Goal: Use online tool/utility: Utilize a website feature to perform a specific function

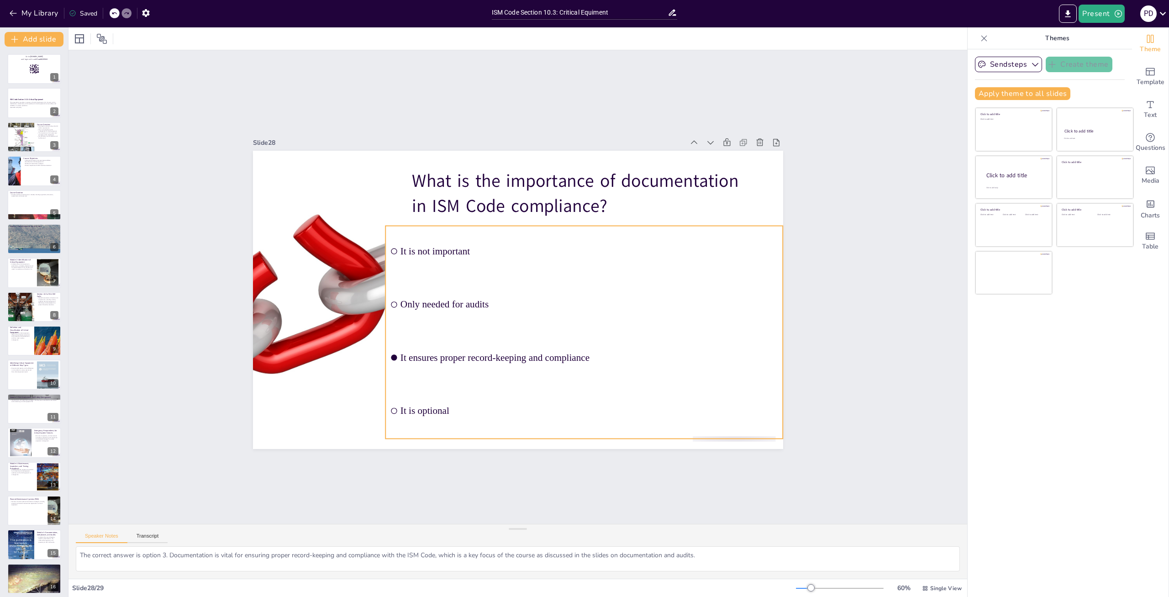
checkbox input "true"
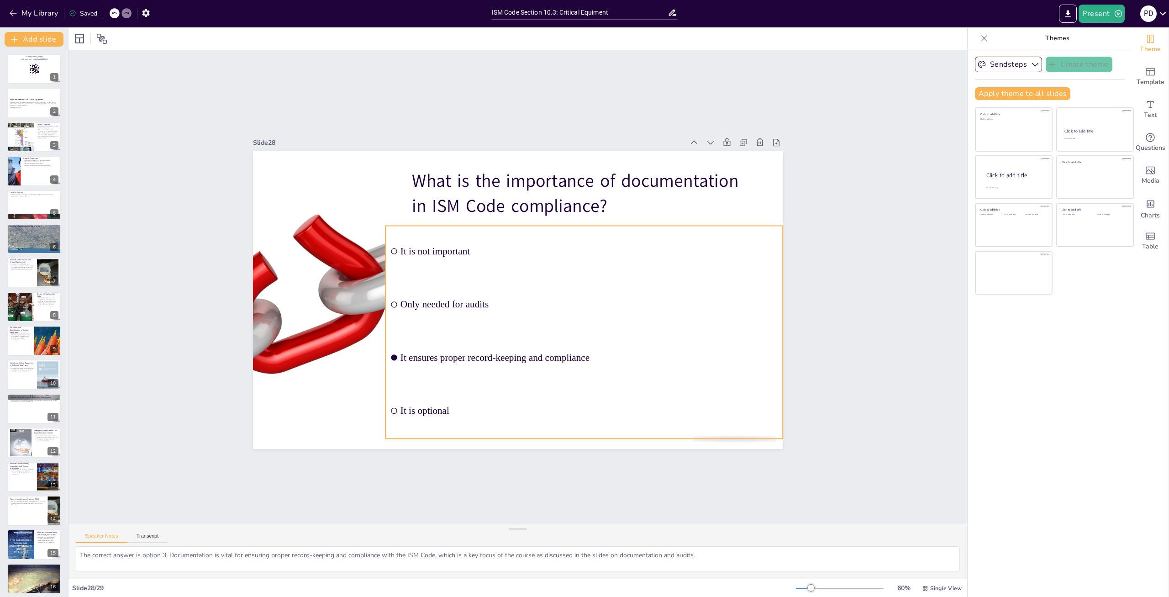
checkbox input "true"
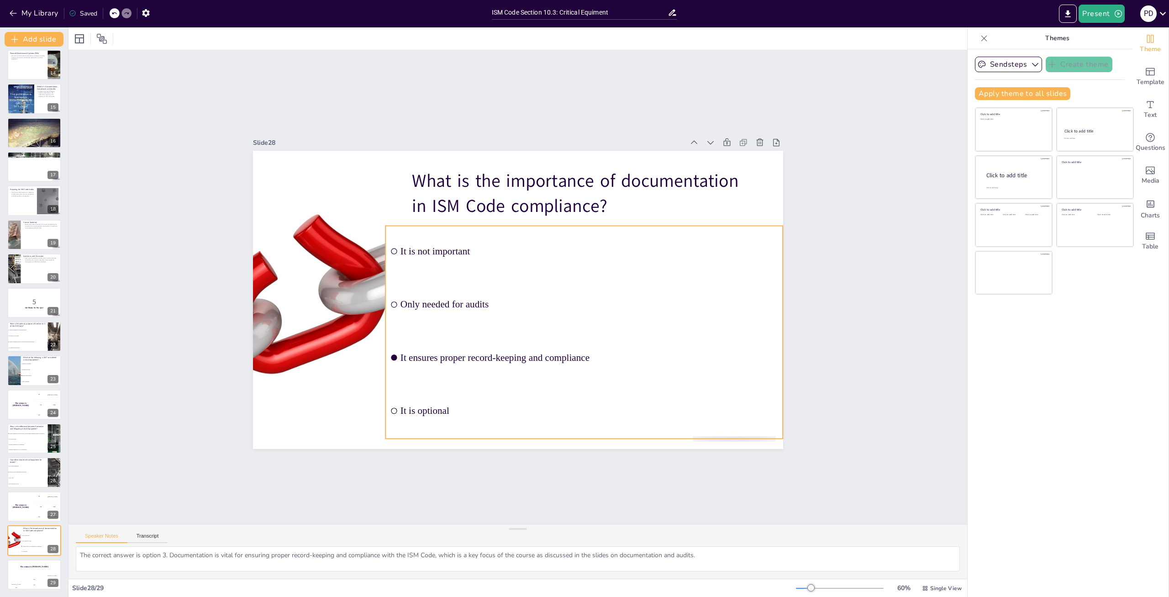
checkbox input "true"
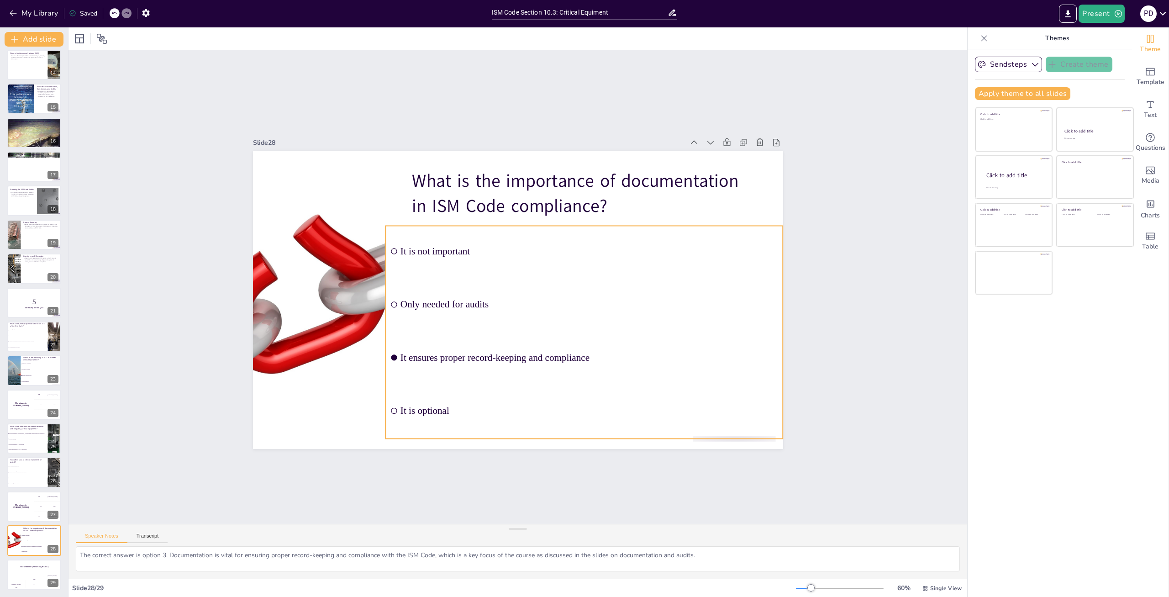
checkbox input "true"
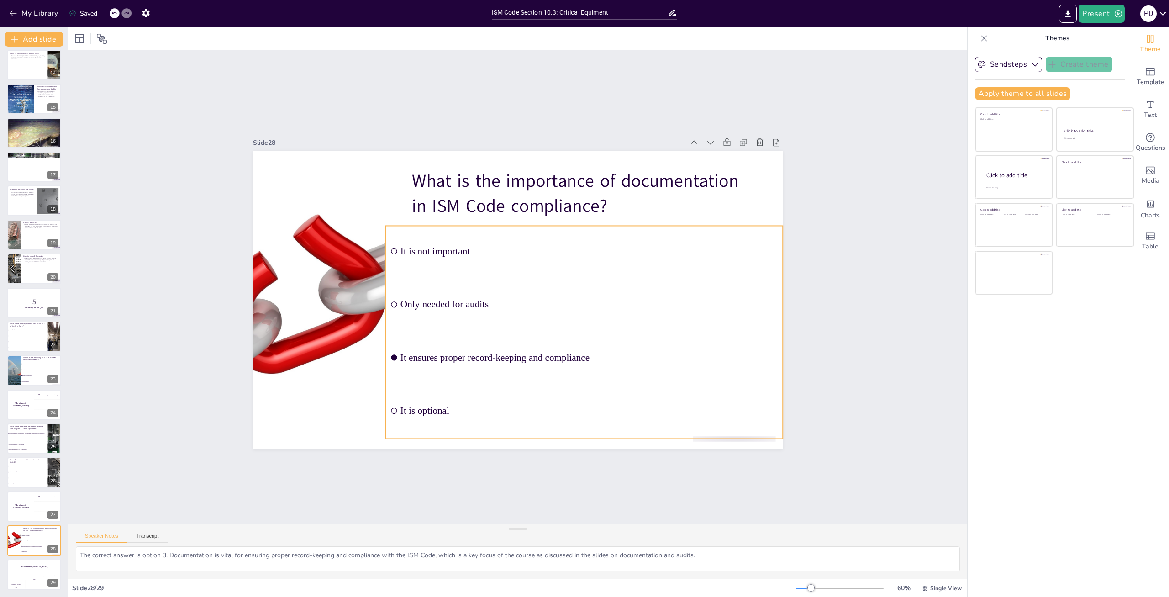
checkbox input "true"
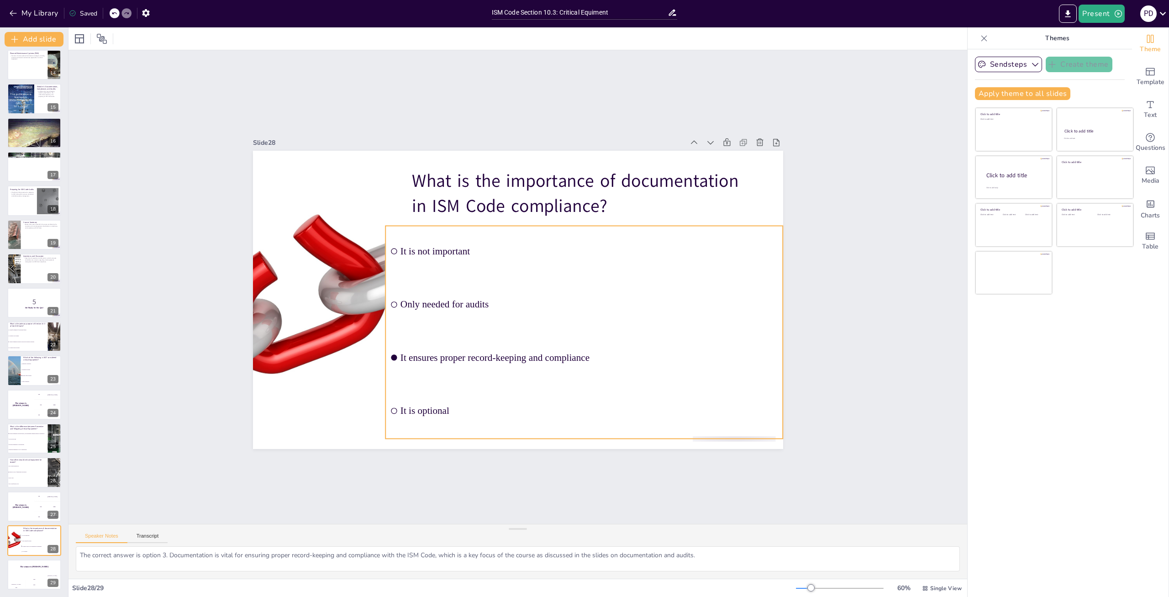
checkbox input "true"
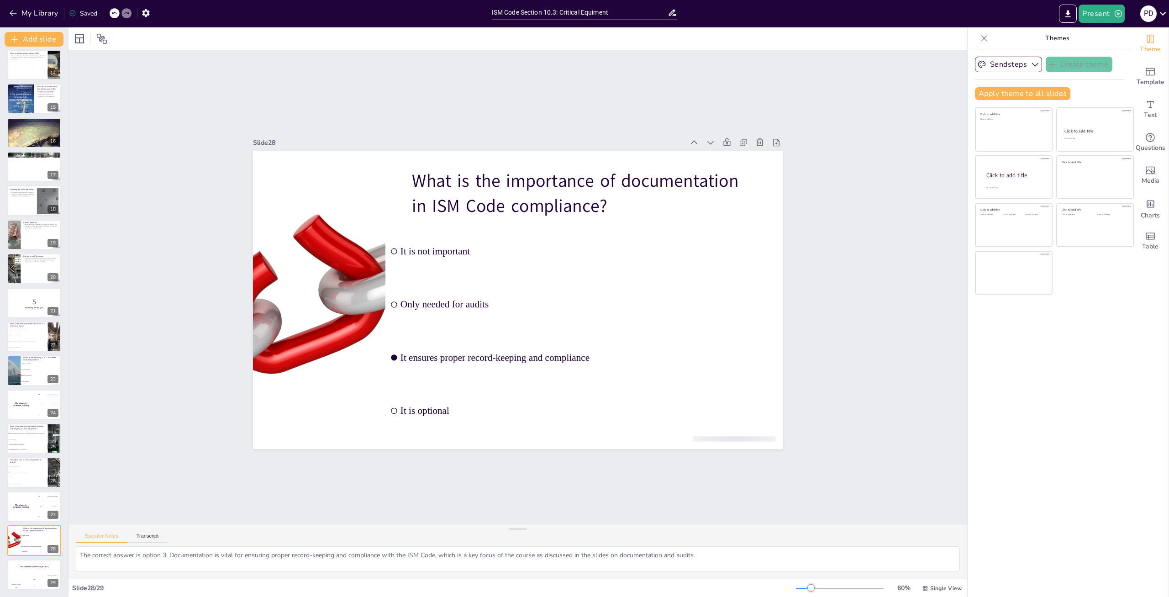
checkbox input "true"
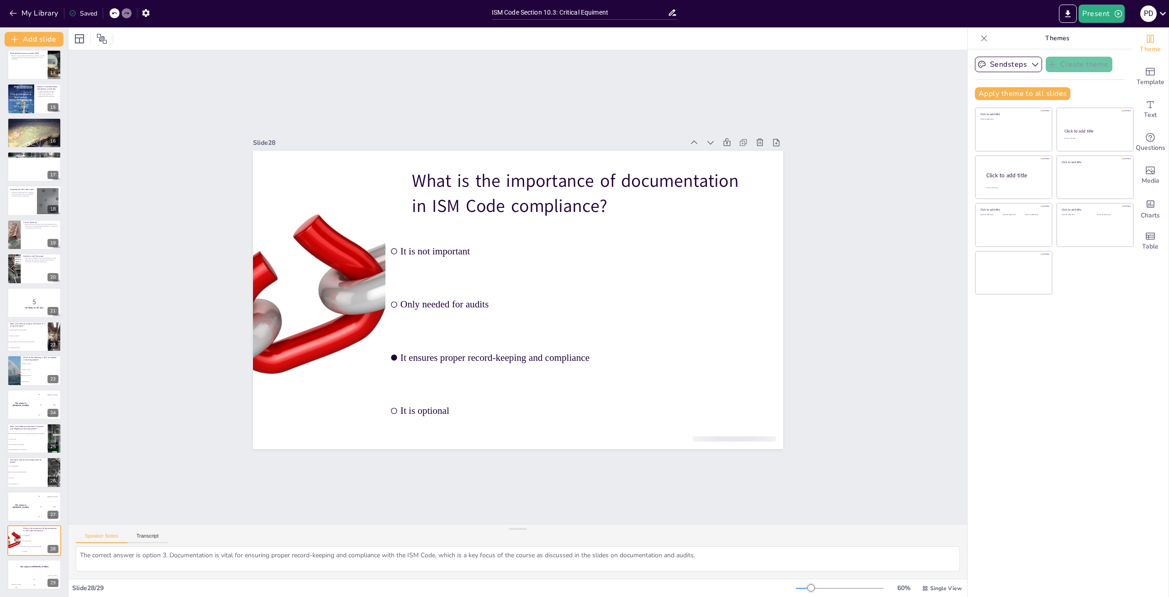
checkbox input "true"
click at [897, 213] on div "Slide 1 Go to [DOMAIN_NAME] and login with code Free88245004 Slide 2 ISM Code S…" at bounding box center [518, 287] width 899 height 474
checkbox input "true"
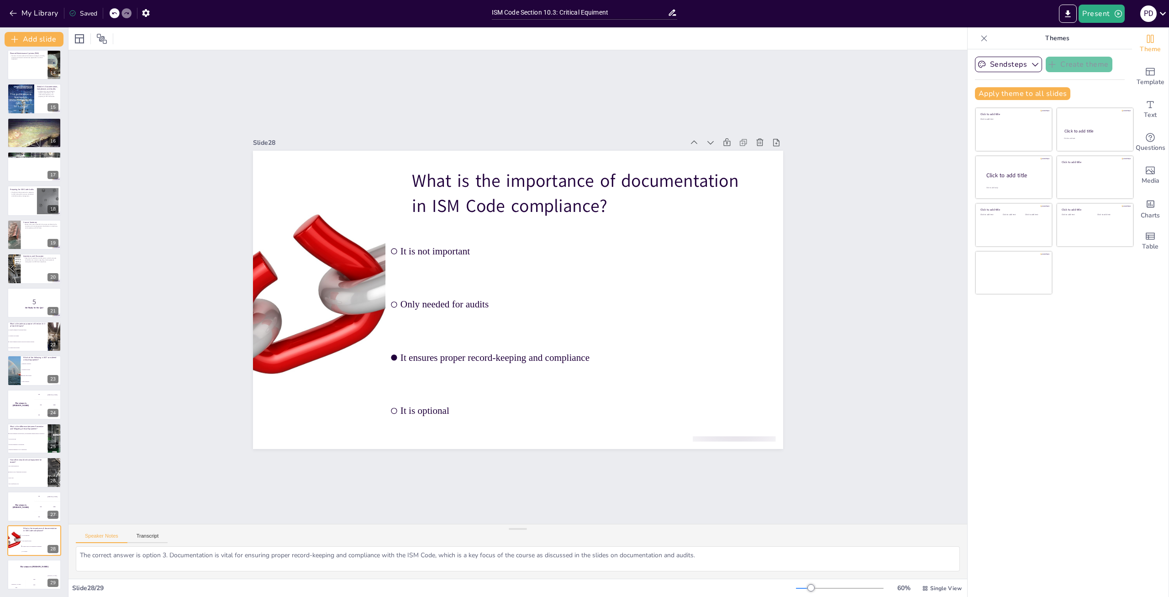
checkbox input "true"
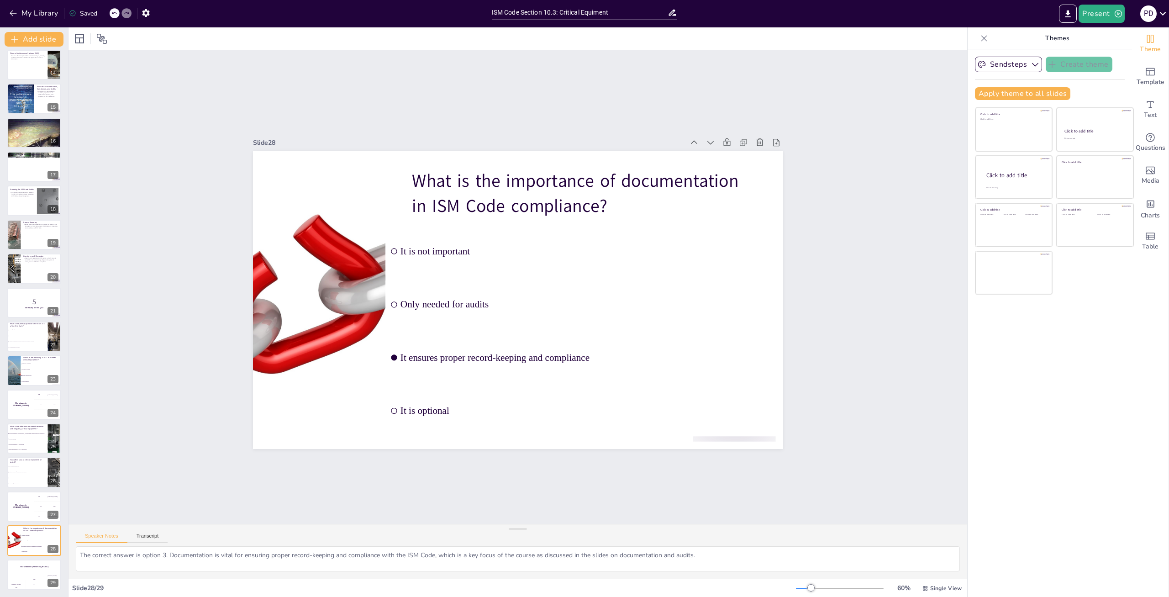
checkbox input "true"
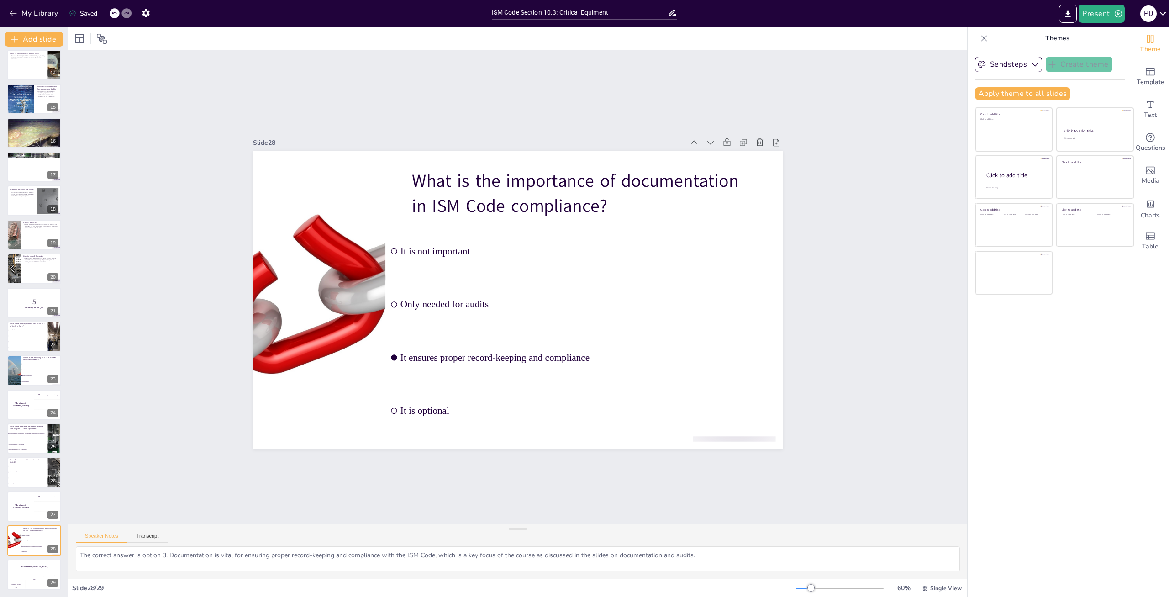
checkbox input "true"
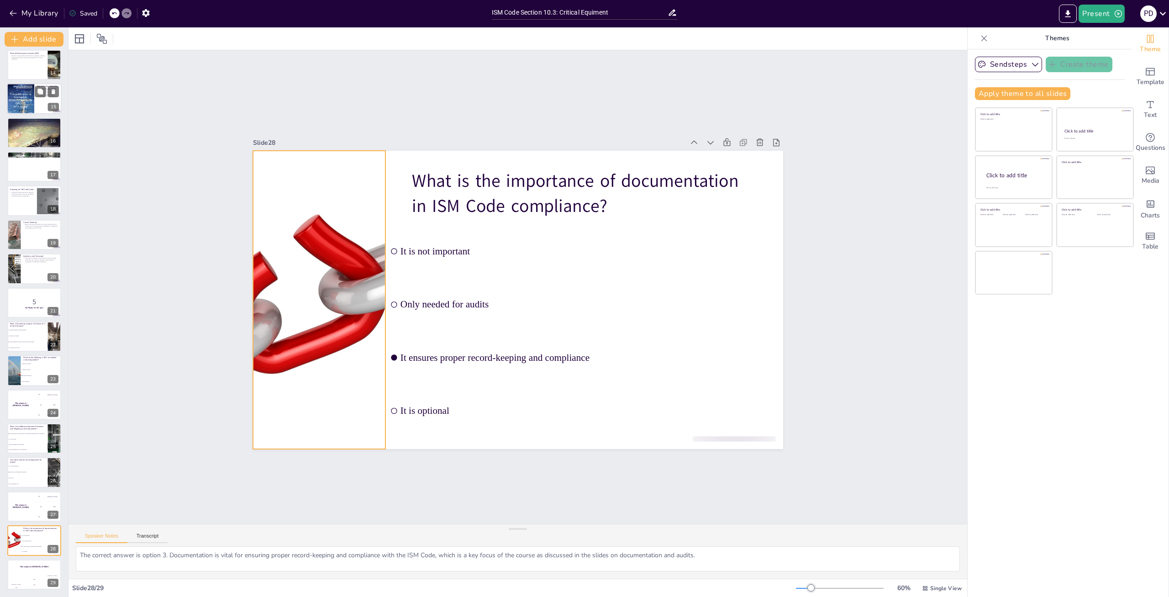
checkbox input "true"
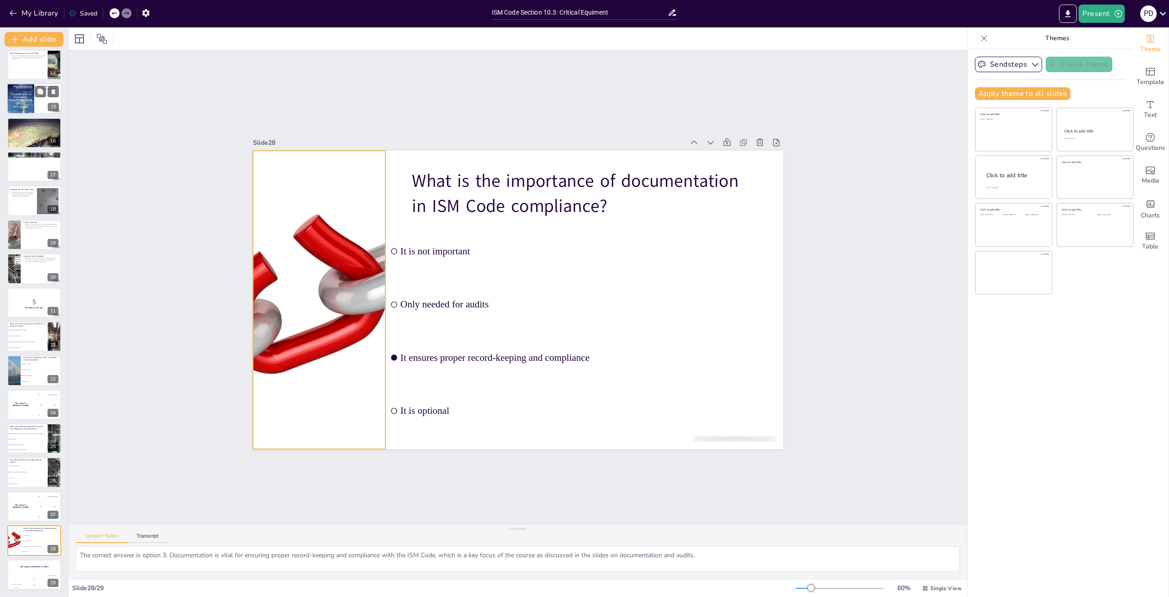
checkbox input "true"
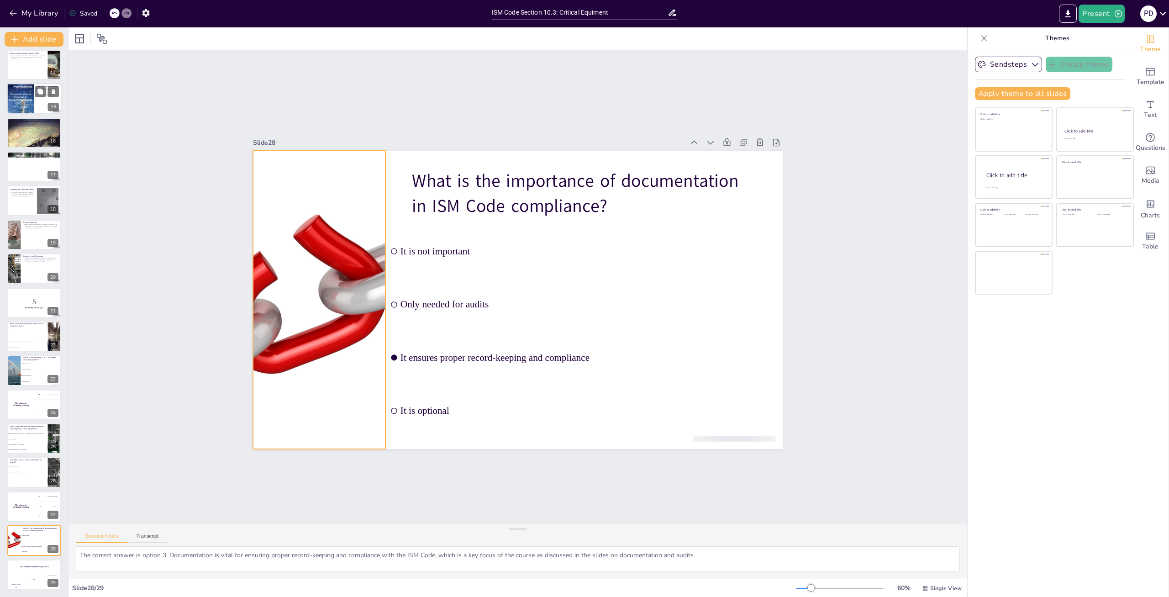
checkbox input "true"
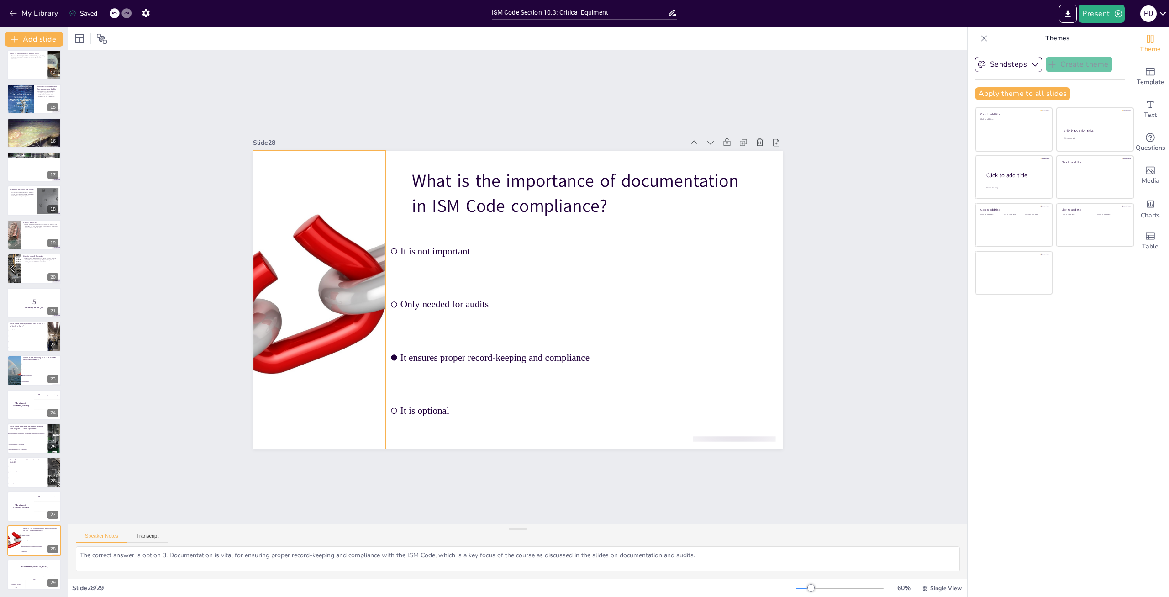
checkbox input "true"
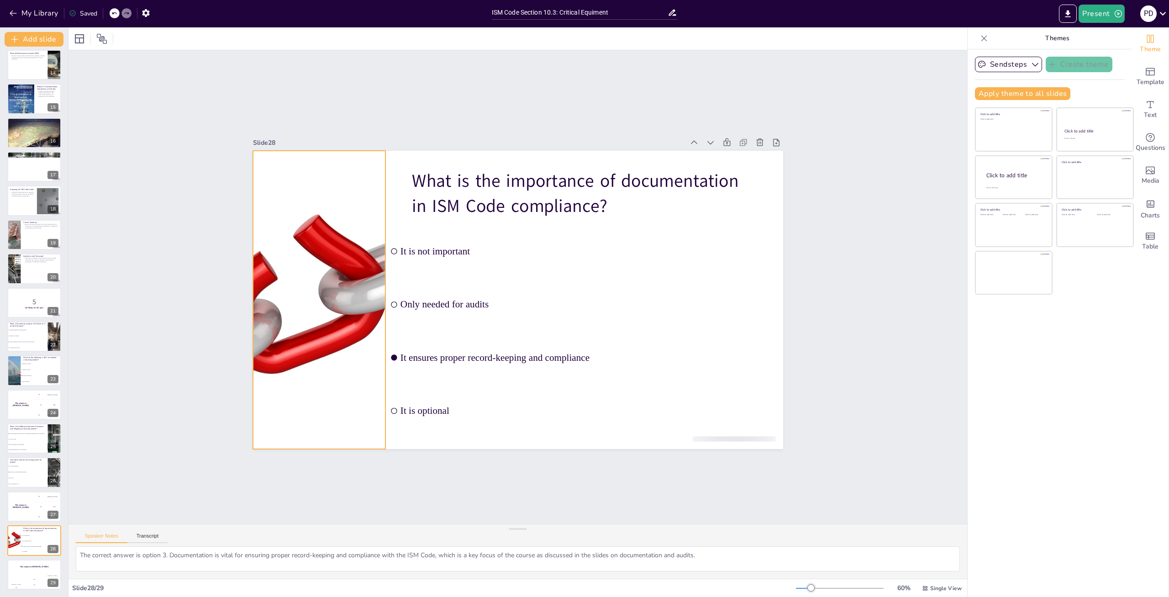
checkbox input "true"
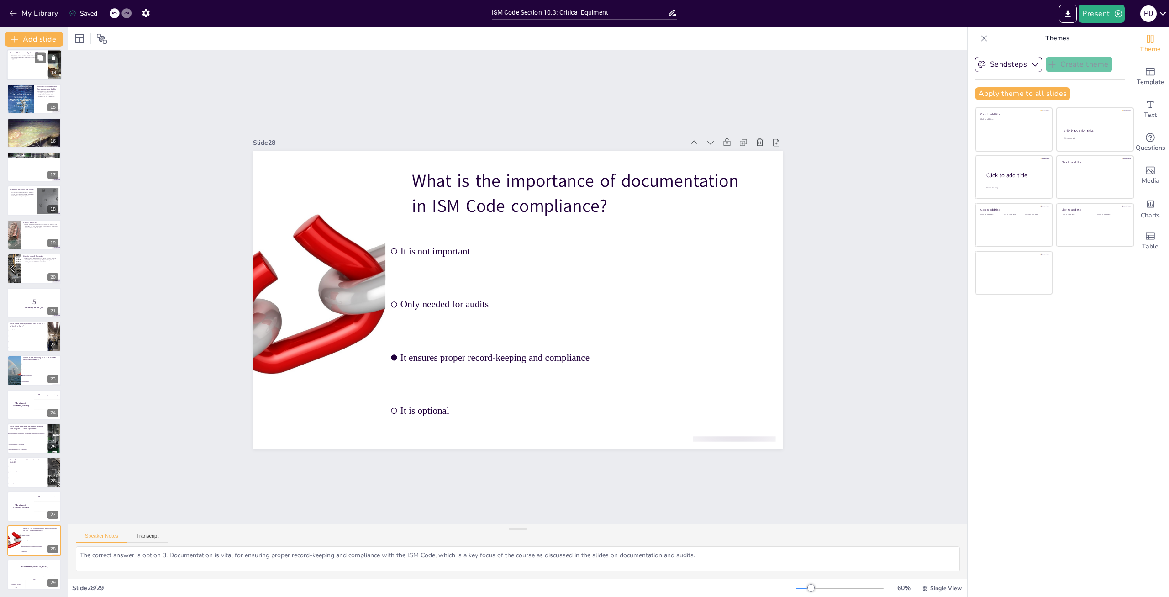
checkbox input "true"
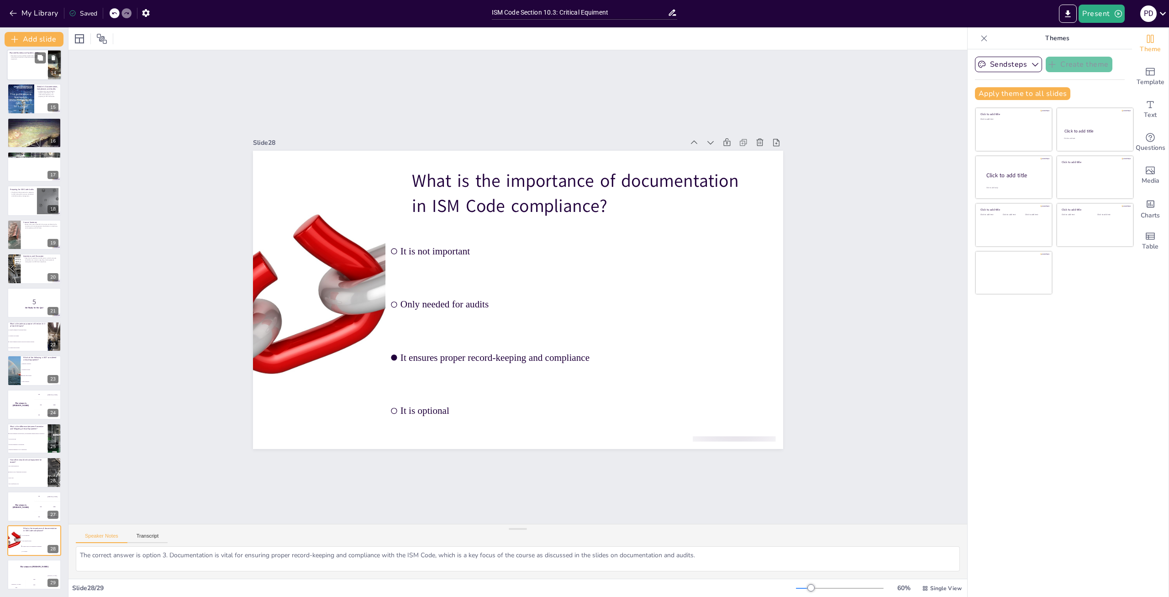
click at [16, 64] on div at bounding box center [34, 64] width 55 height 31
checkbox input "true"
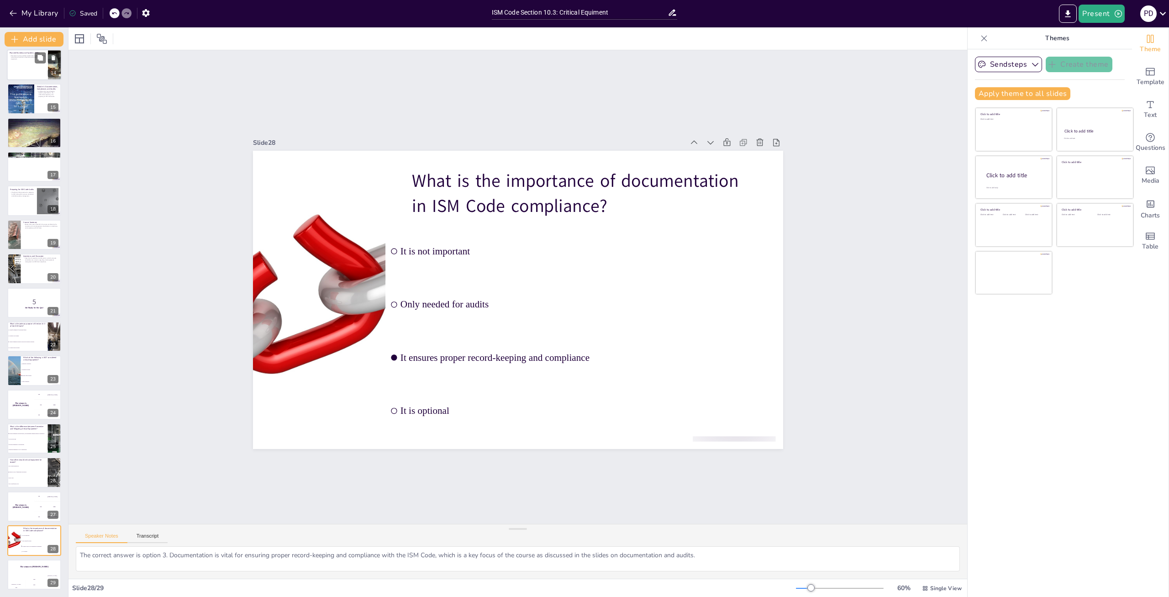
checkbox input "true"
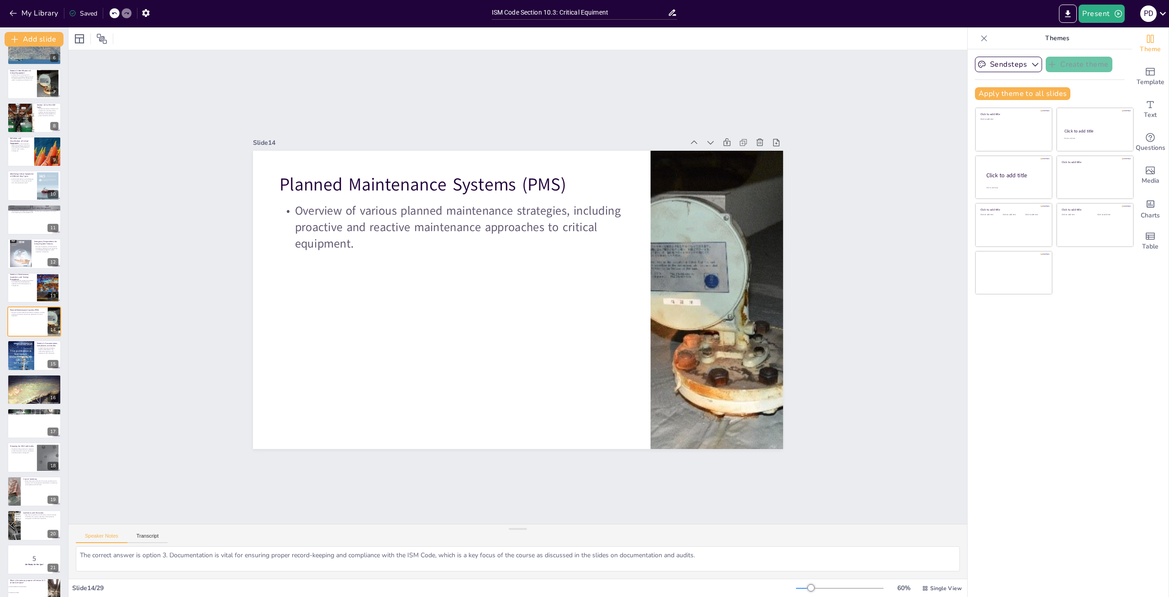
checkbox input "true"
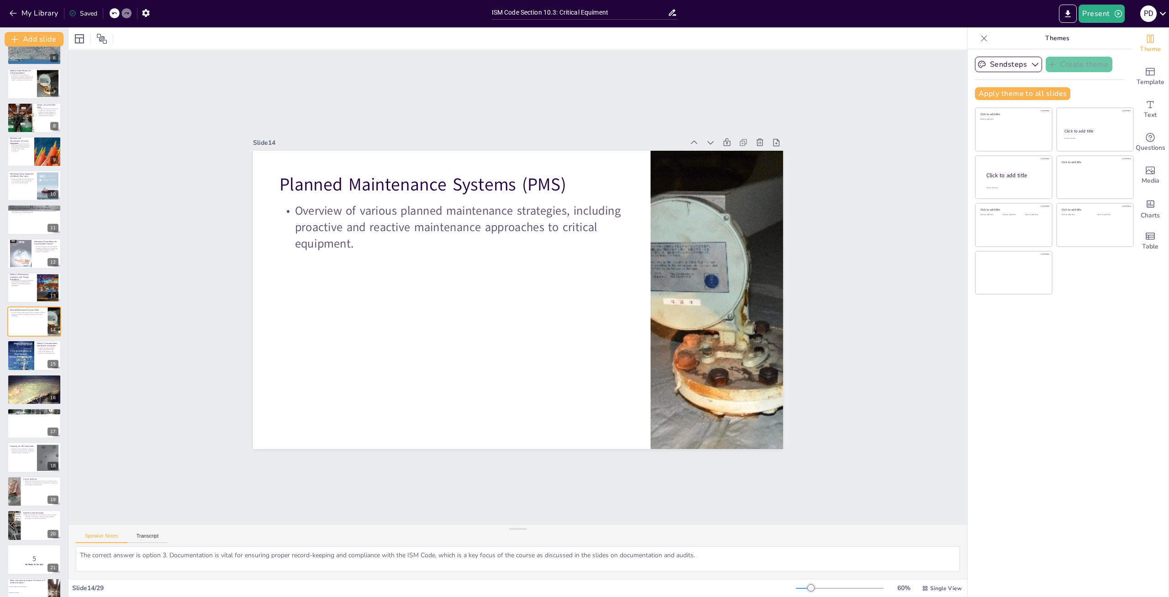
checkbox input "true"
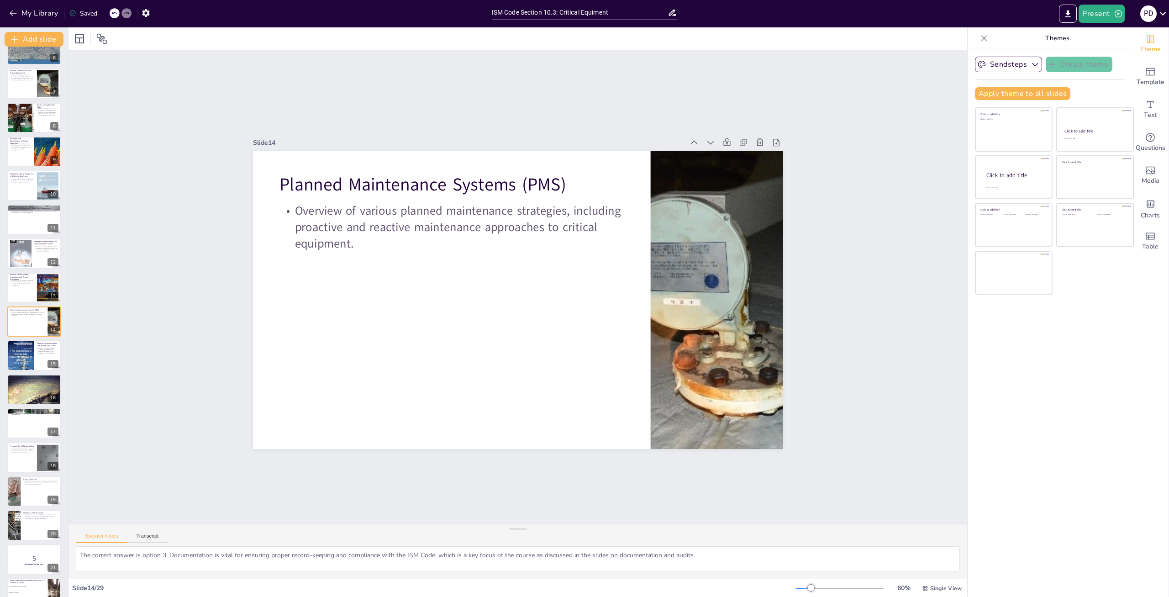
checkbox input "true"
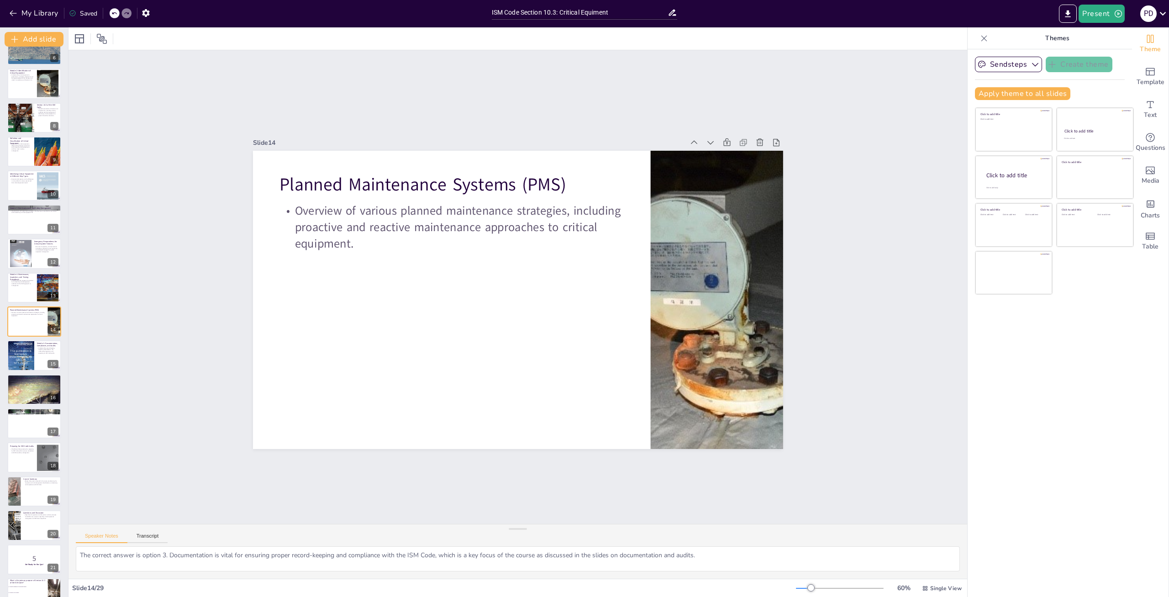
checkbox input "true"
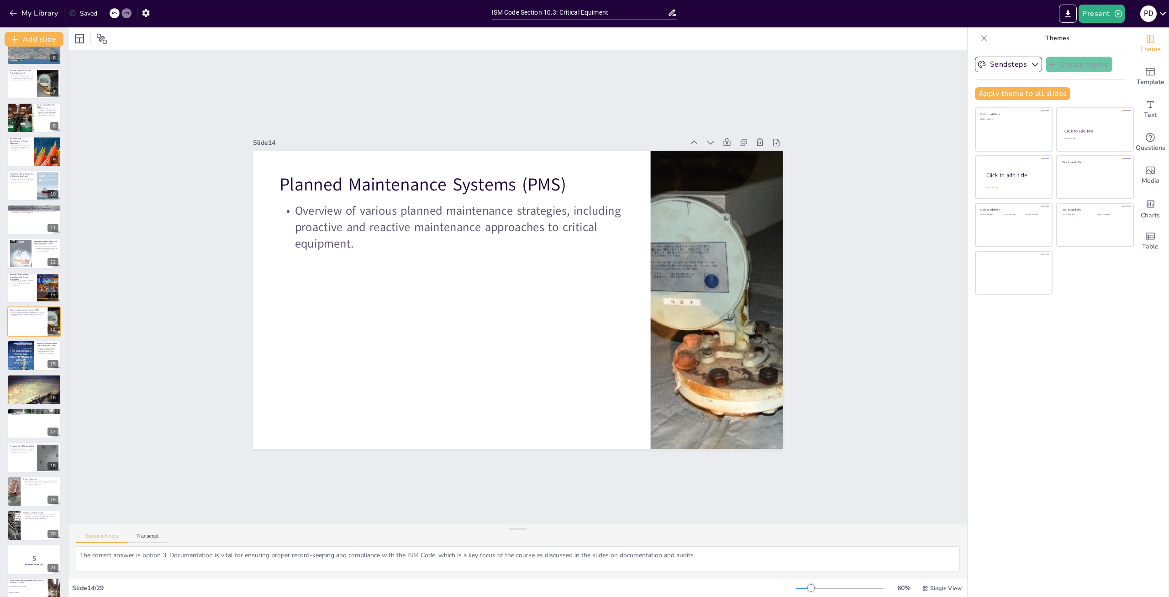
checkbox input "true"
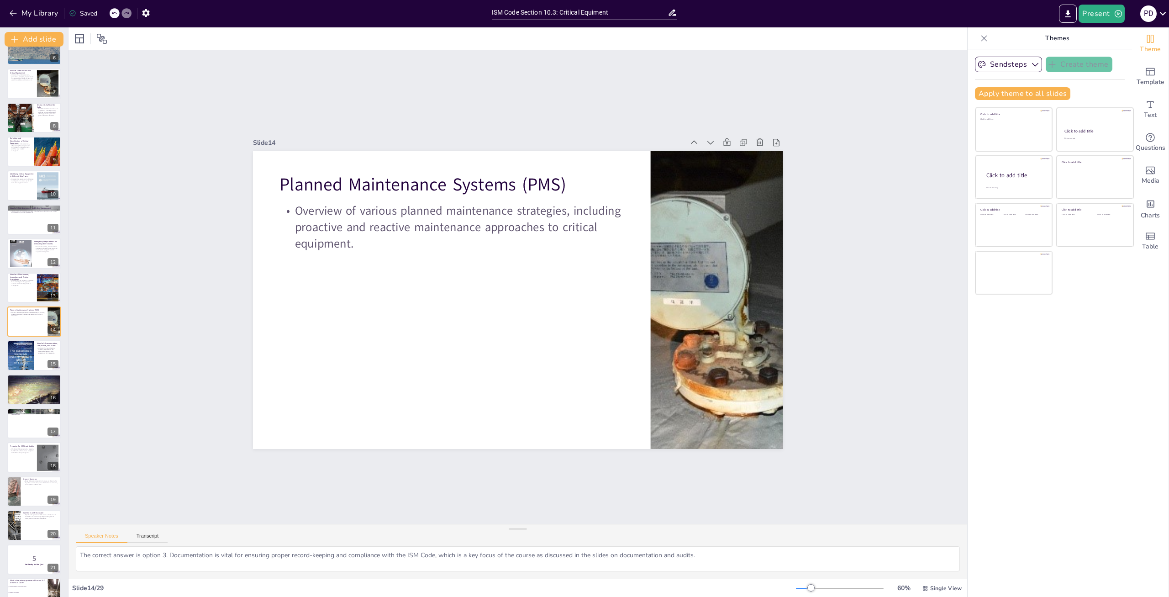
checkbox input "true"
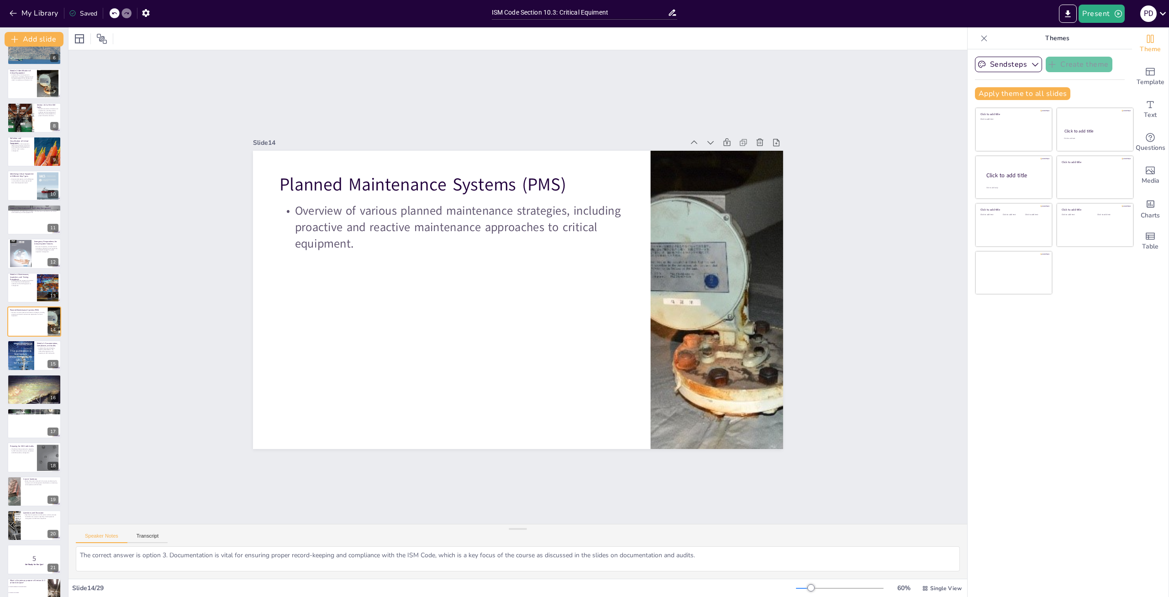
checkbox input "true"
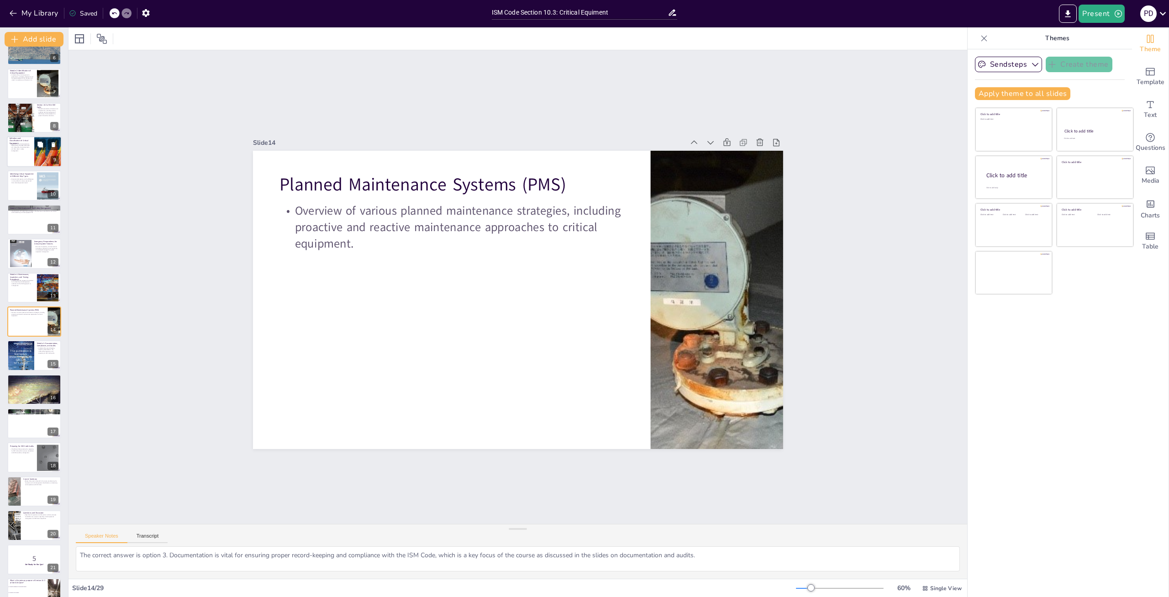
checkbox input "true"
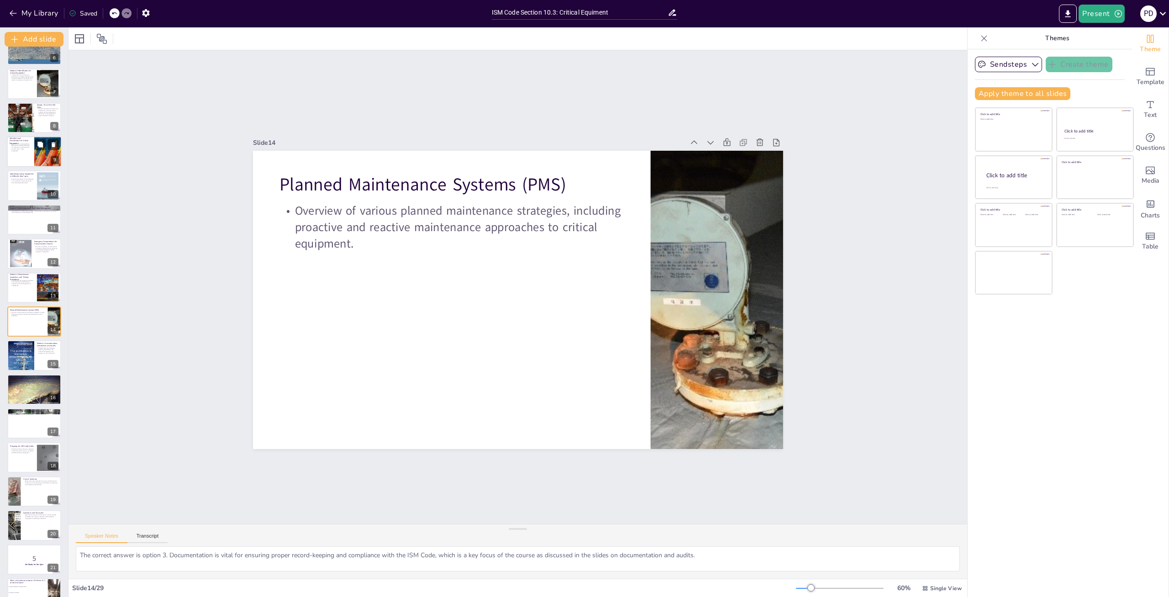
checkbox input "true"
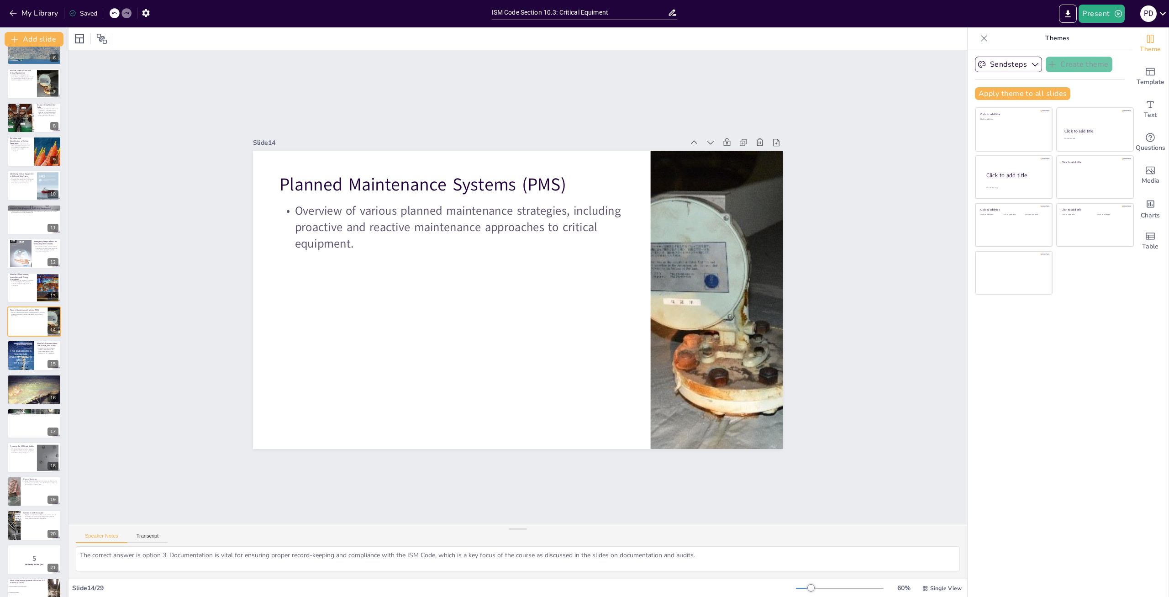
checkbox input "true"
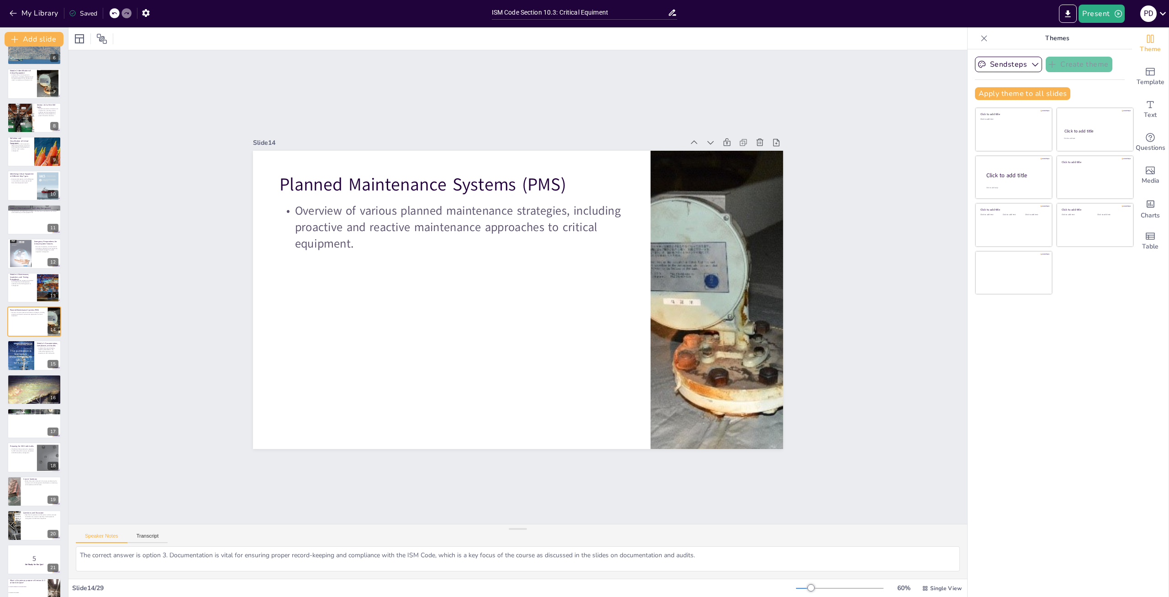
scroll to position [0, 0]
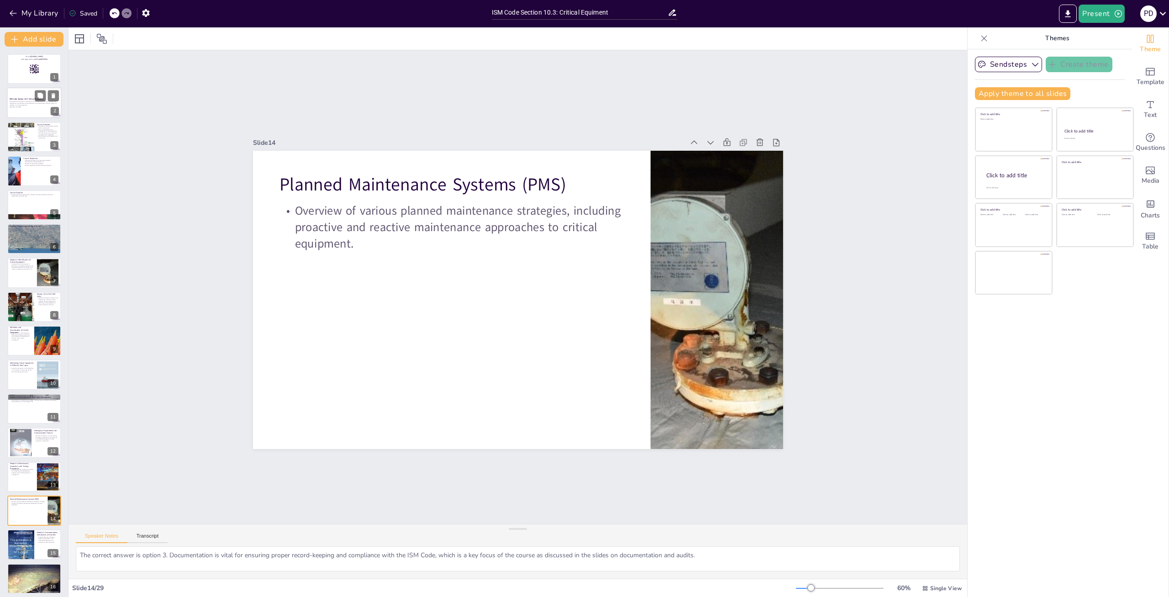
checkbox input "true"
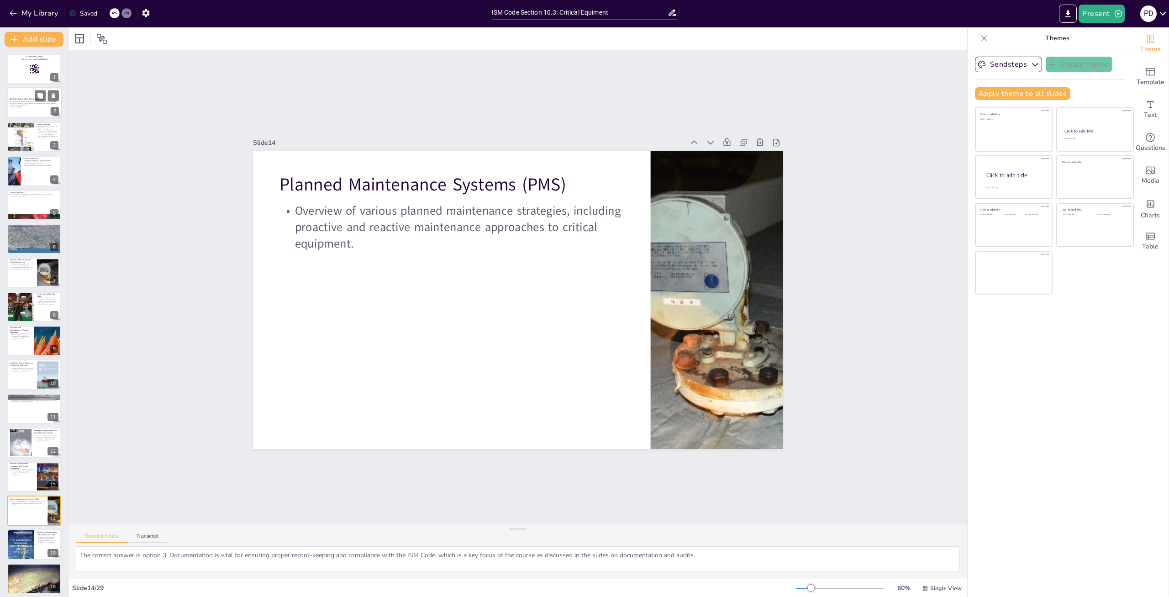
checkbox input "true"
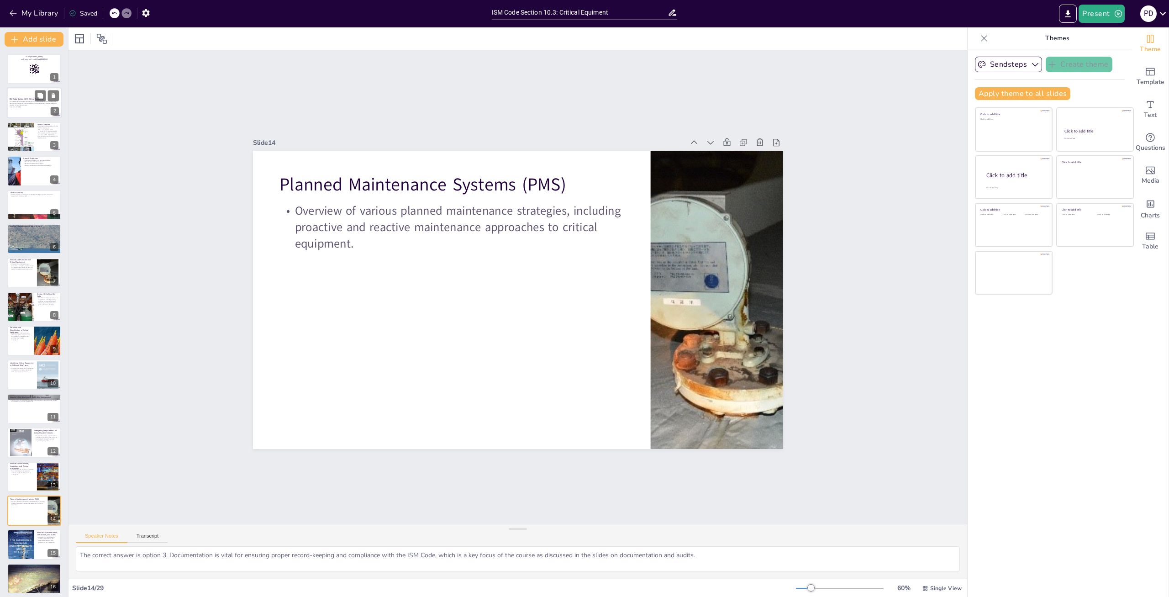
checkbox input "true"
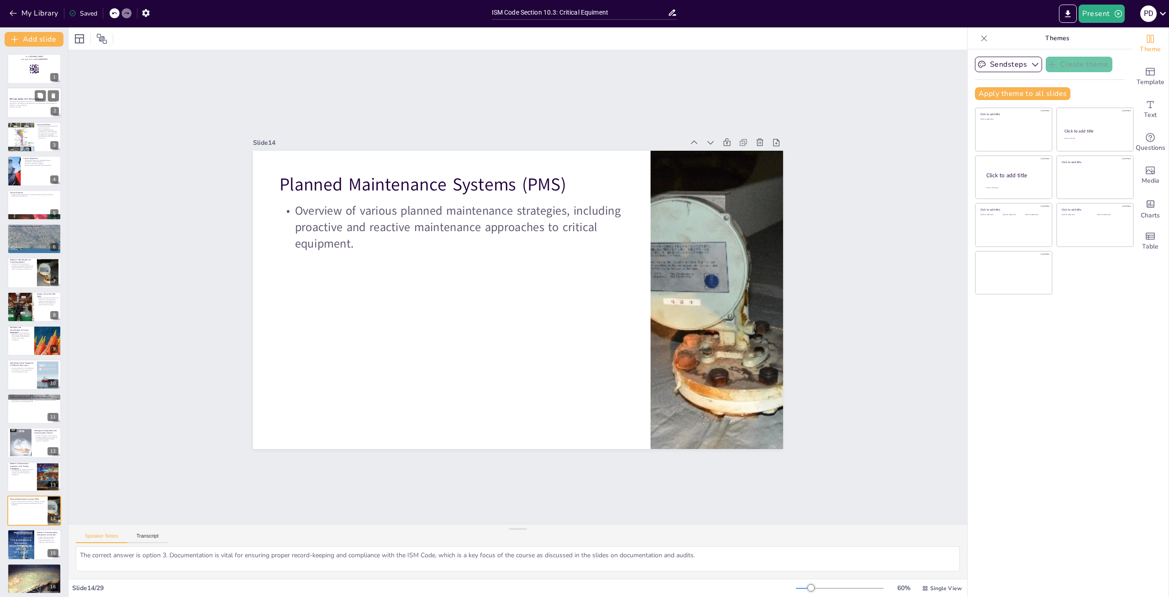
checkbox input "true"
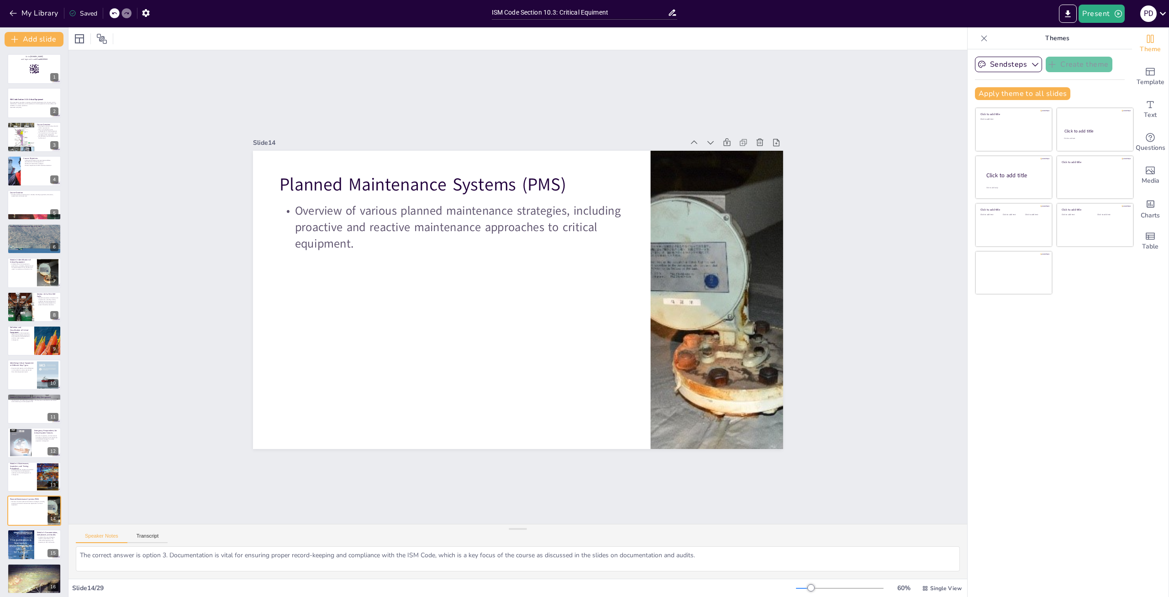
checkbox input "true"
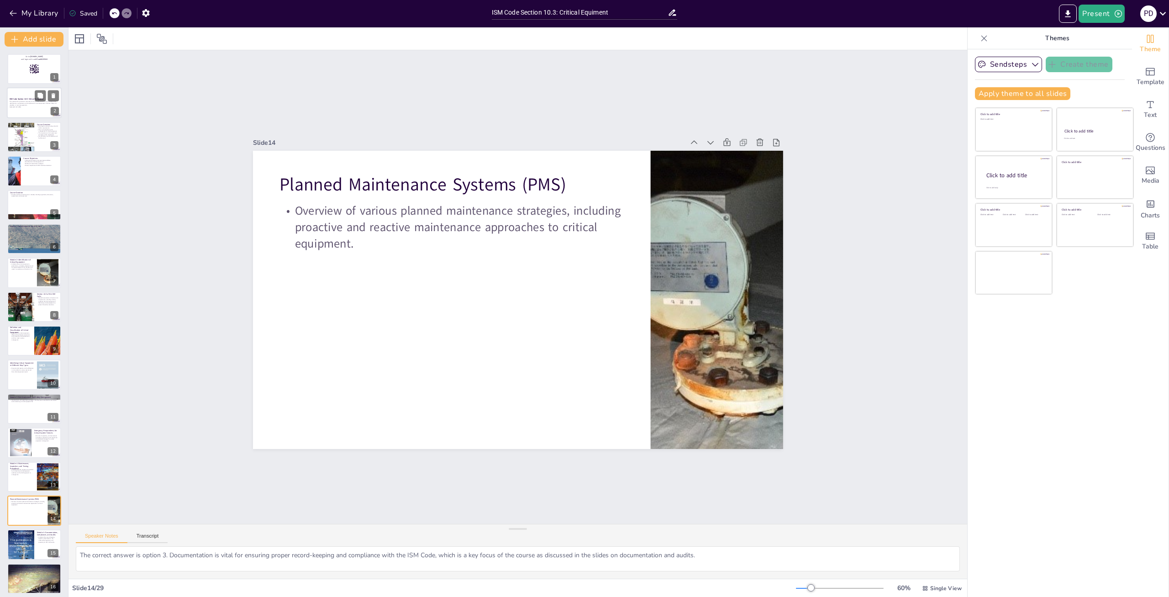
checkbox input "true"
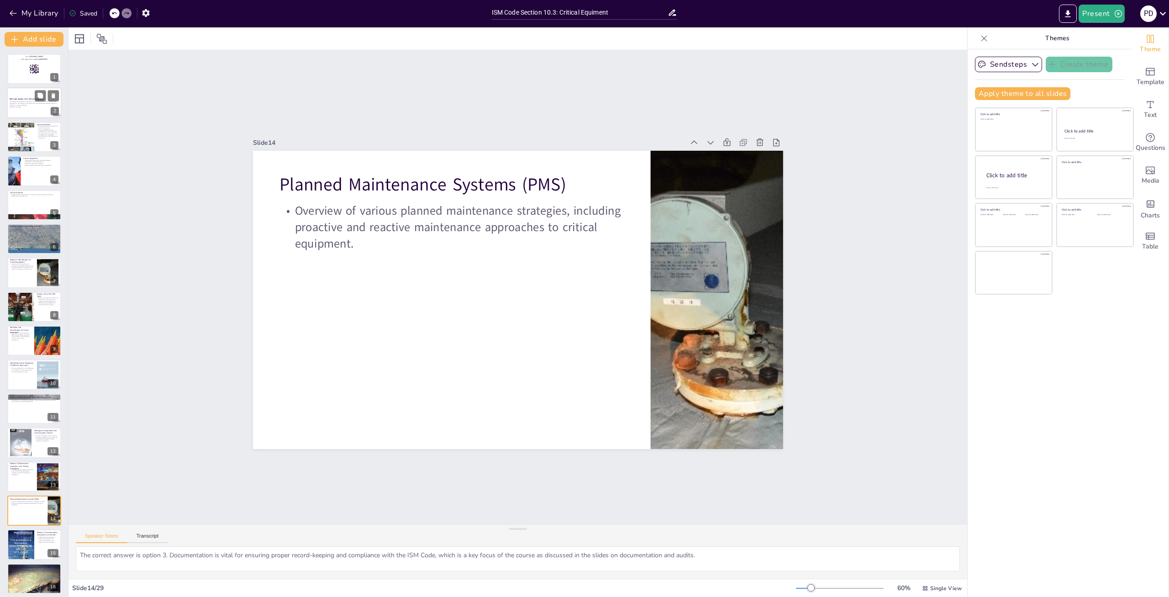
checkbox input "true"
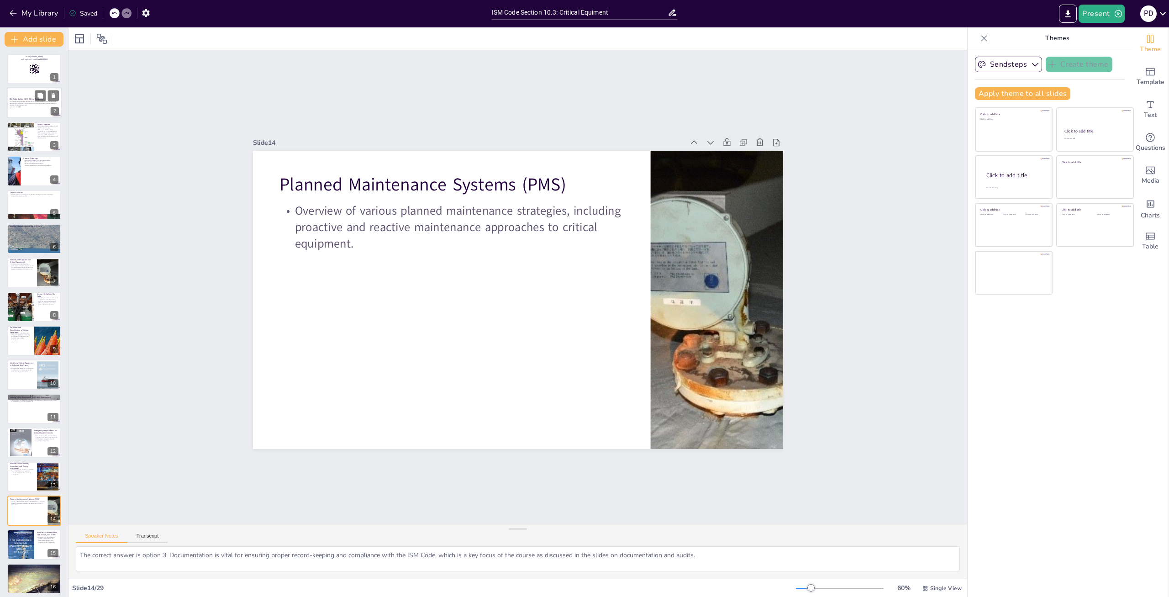
click at [20, 99] on strong "ISM Code Section 10.3: Critical Equipment" at bounding box center [27, 99] width 34 height 2
checkbox input "true"
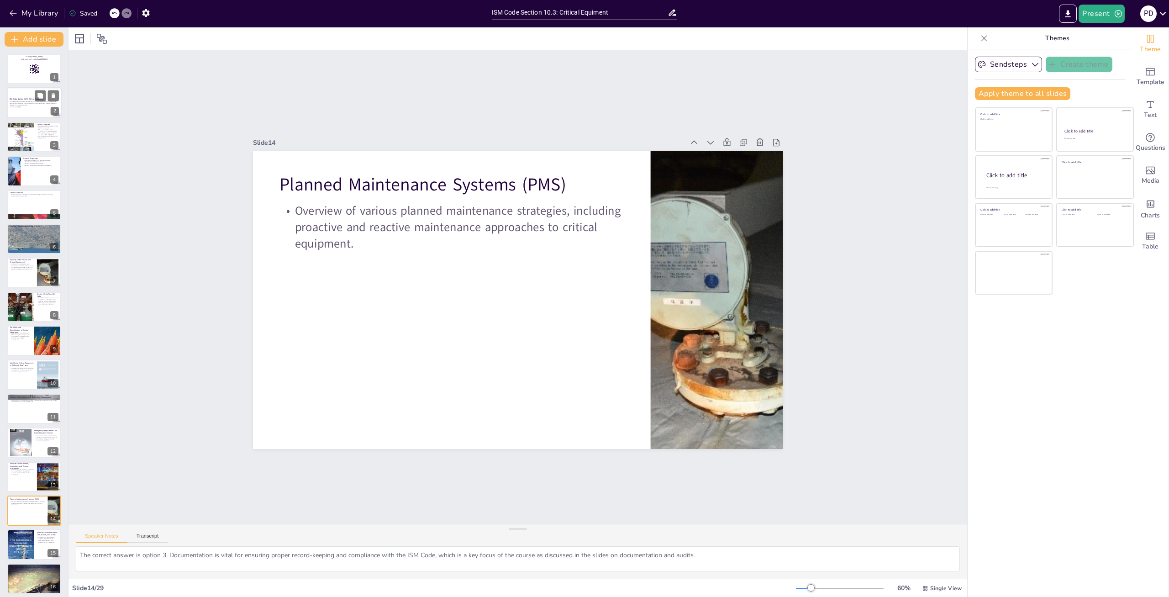
checkbox input "true"
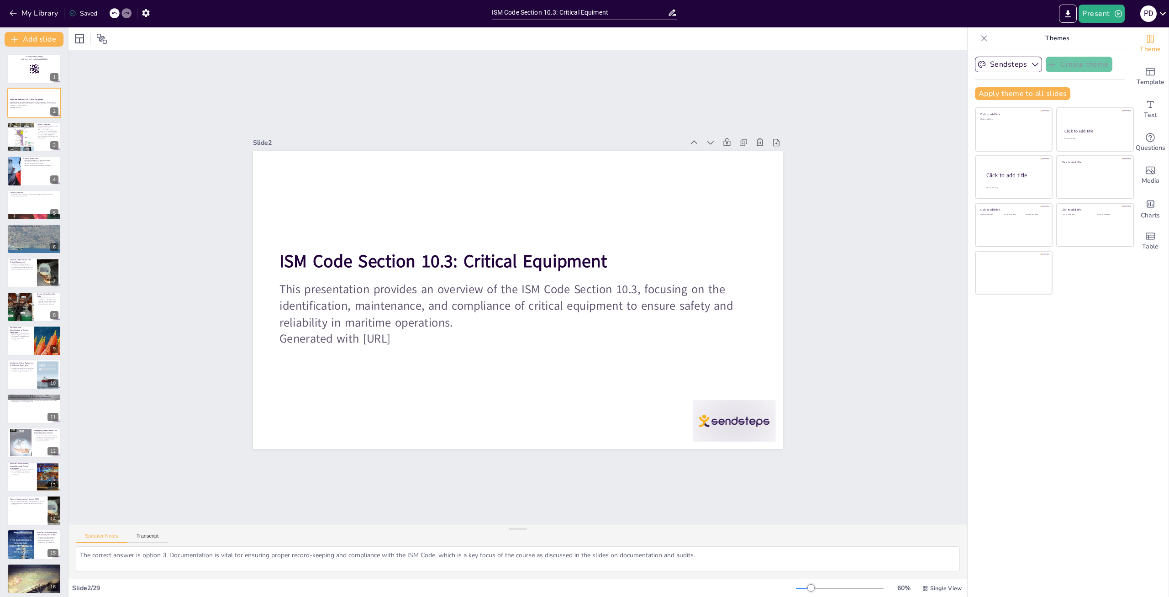
checkbox input "true"
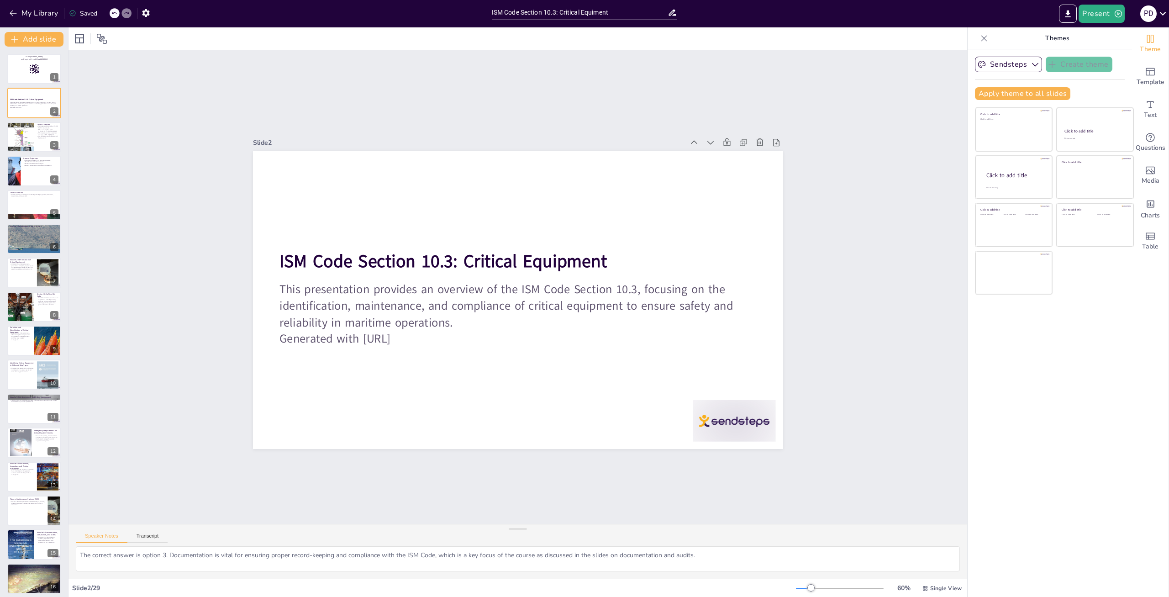
checkbox input "true"
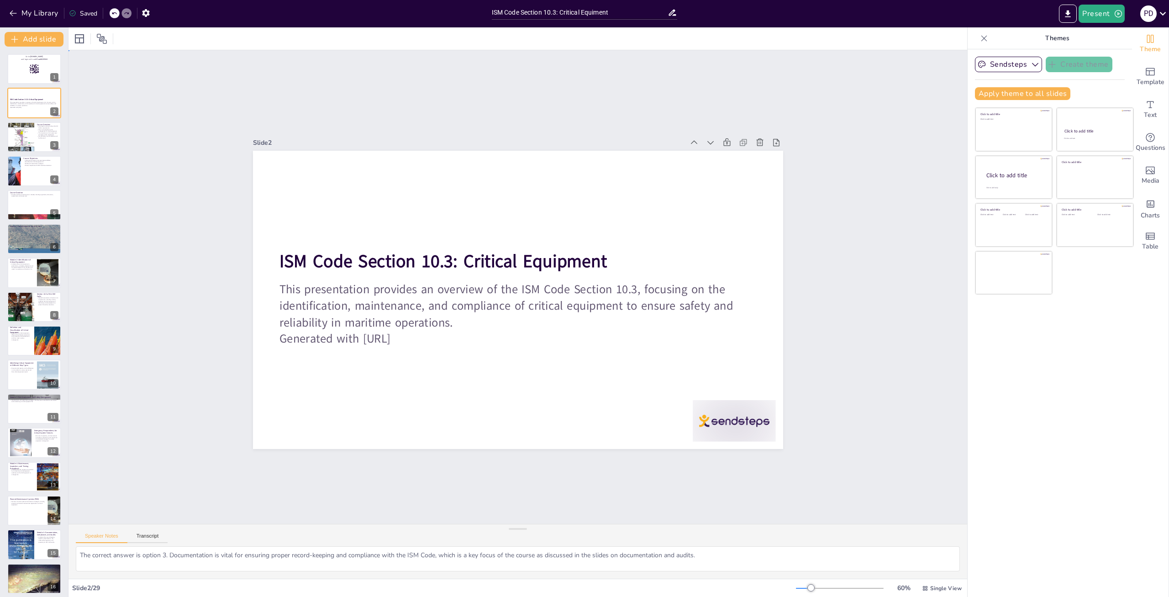
click at [830, 137] on div "Slide 1 Go to [DOMAIN_NAME] and login with code Free88245004 Slide 2 ISM Code S…" at bounding box center [518, 287] width 899 height 474
checkbox input "true"
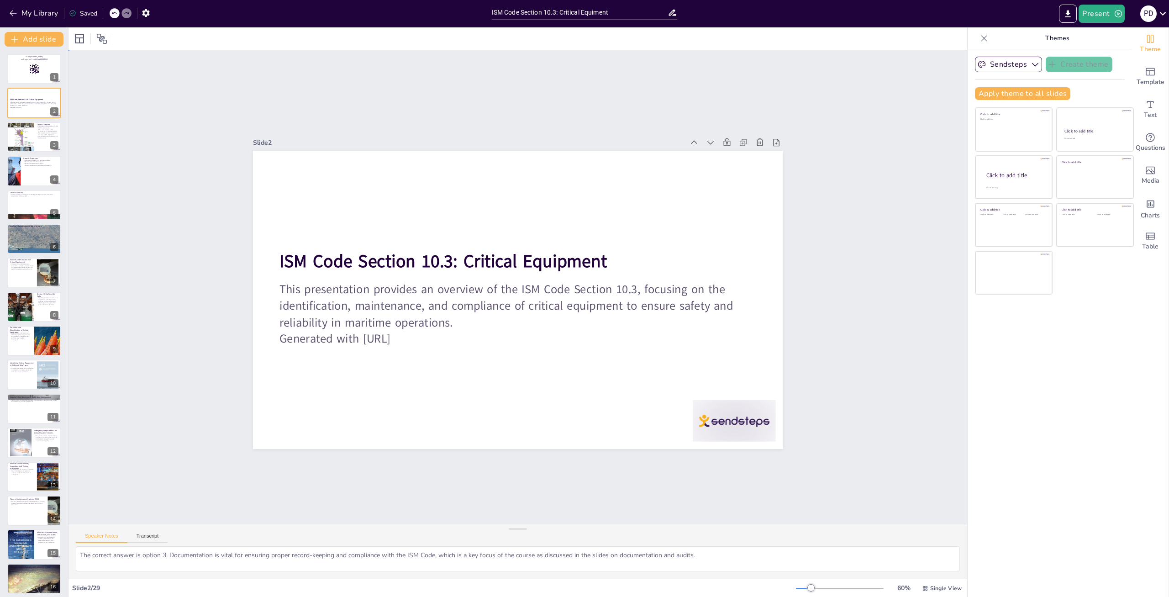
checkbox input "true"
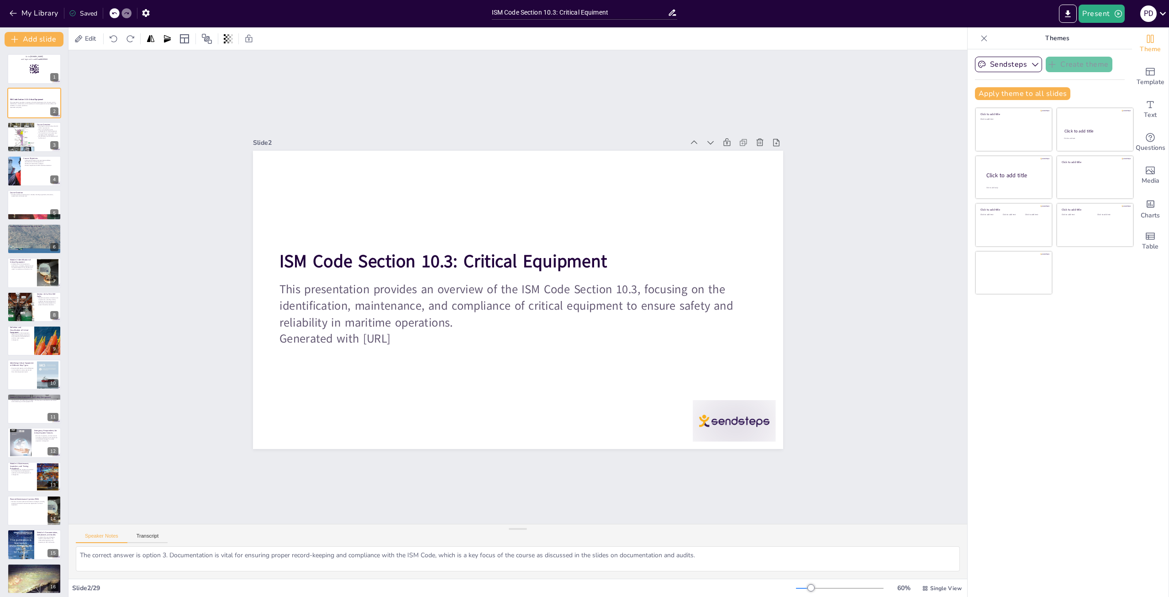
checkbox input "true"
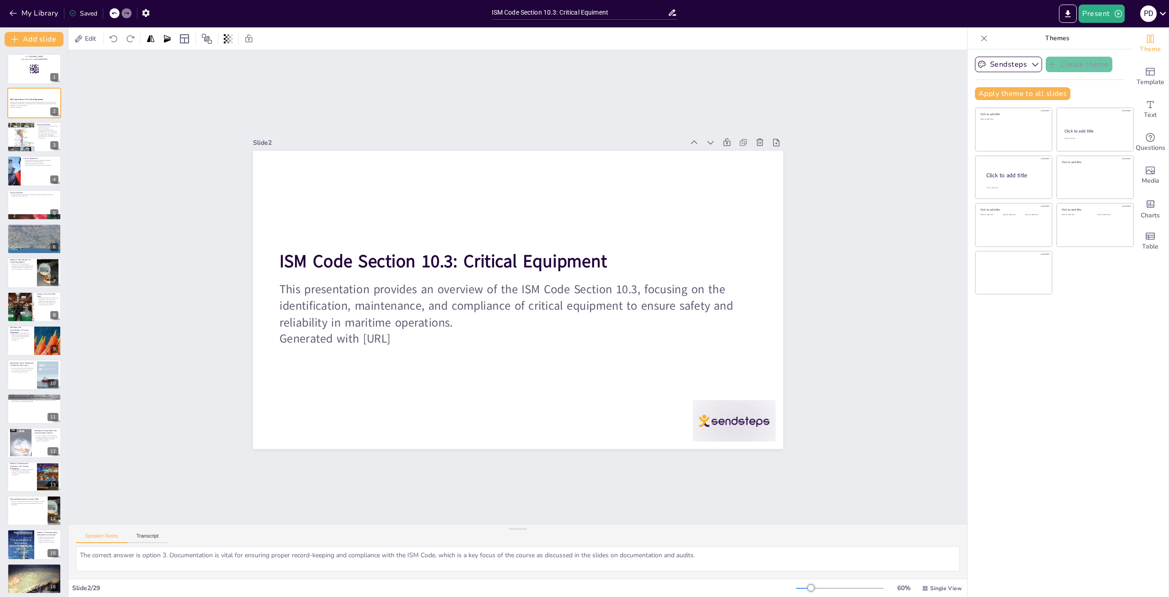
checkbox input "true"
click at [40, 473] on button at bounding box center [40, 469] width 11 height 11
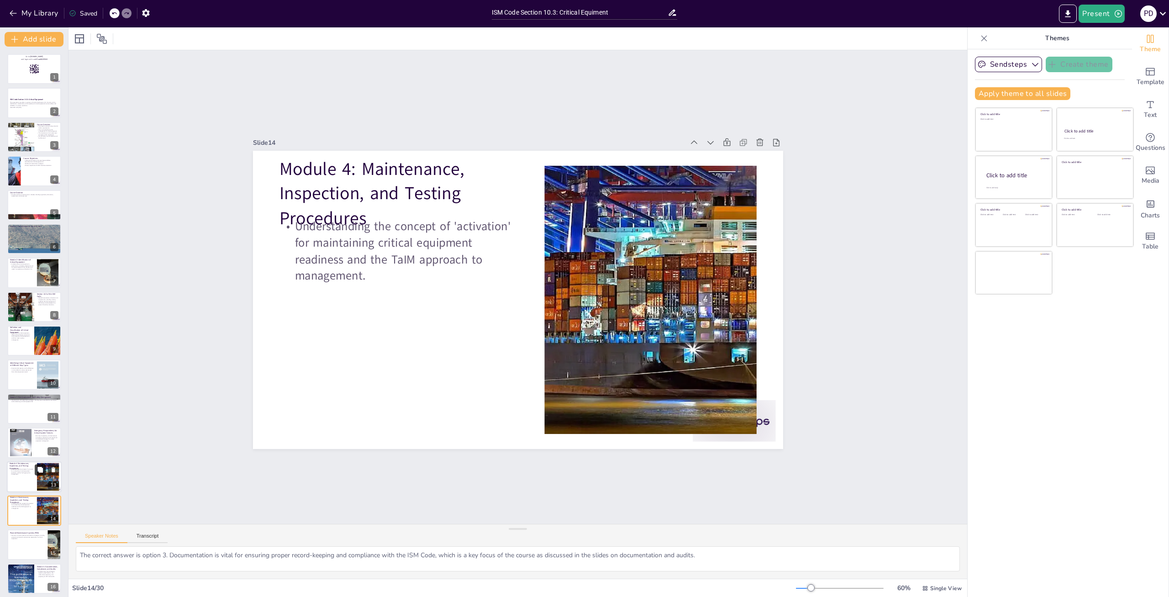
scroll to position [189, 0]
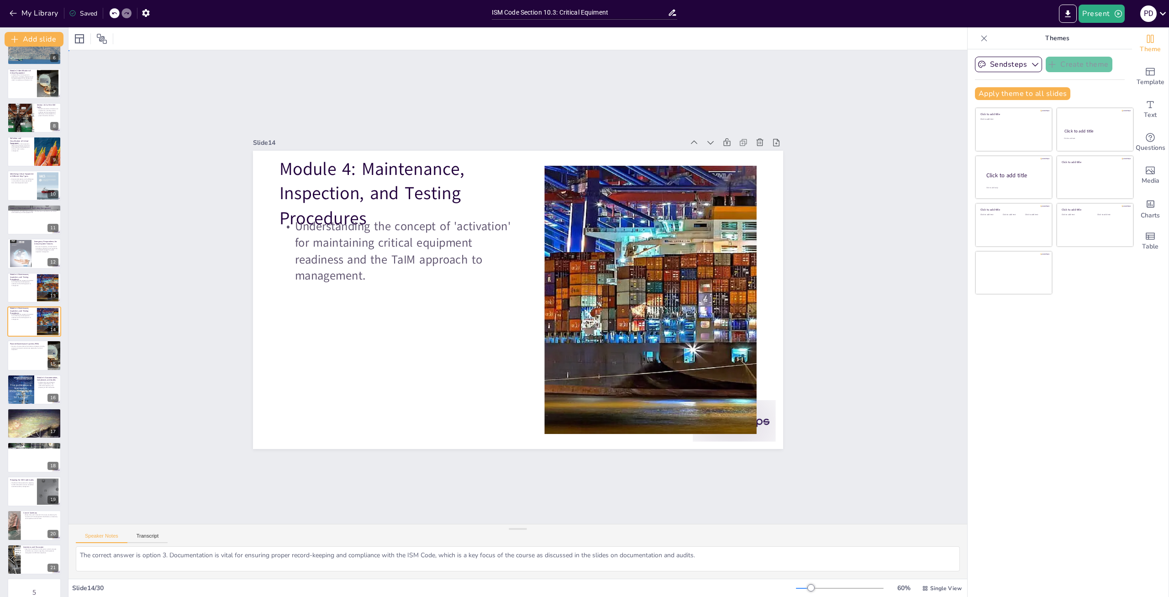
click at [837, 230] on div "Slide 1 Go to [DOMAIN_NAME] and login with code Free88245004 Slide 2 ISM Code S…" at bounding box center [518, 287] width 899 height 474
click at [35, 15] on button "My Library" at bounding box center [34, 13] width 55 height 15
